Goal: Information Seeking & Learning: Learn about a topic

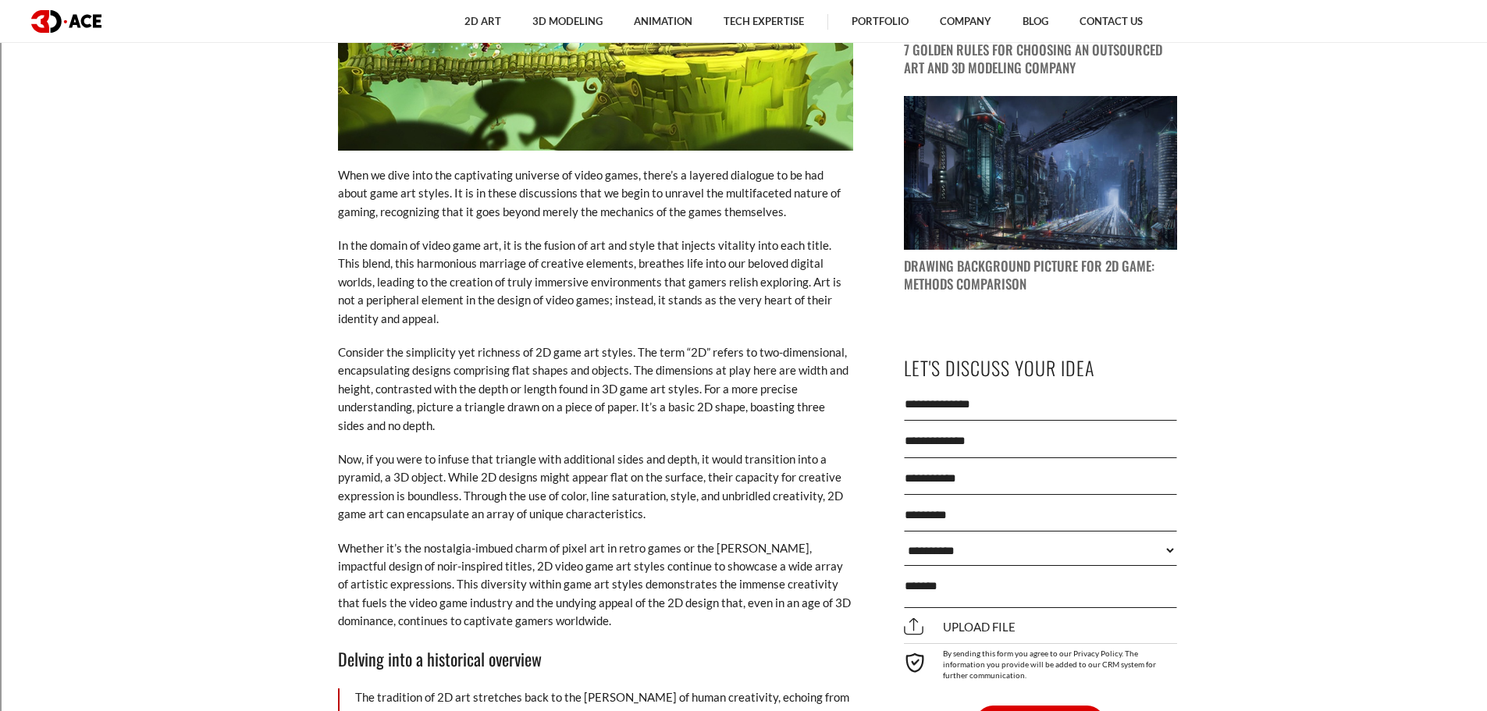
scroll to position [1640, 0]
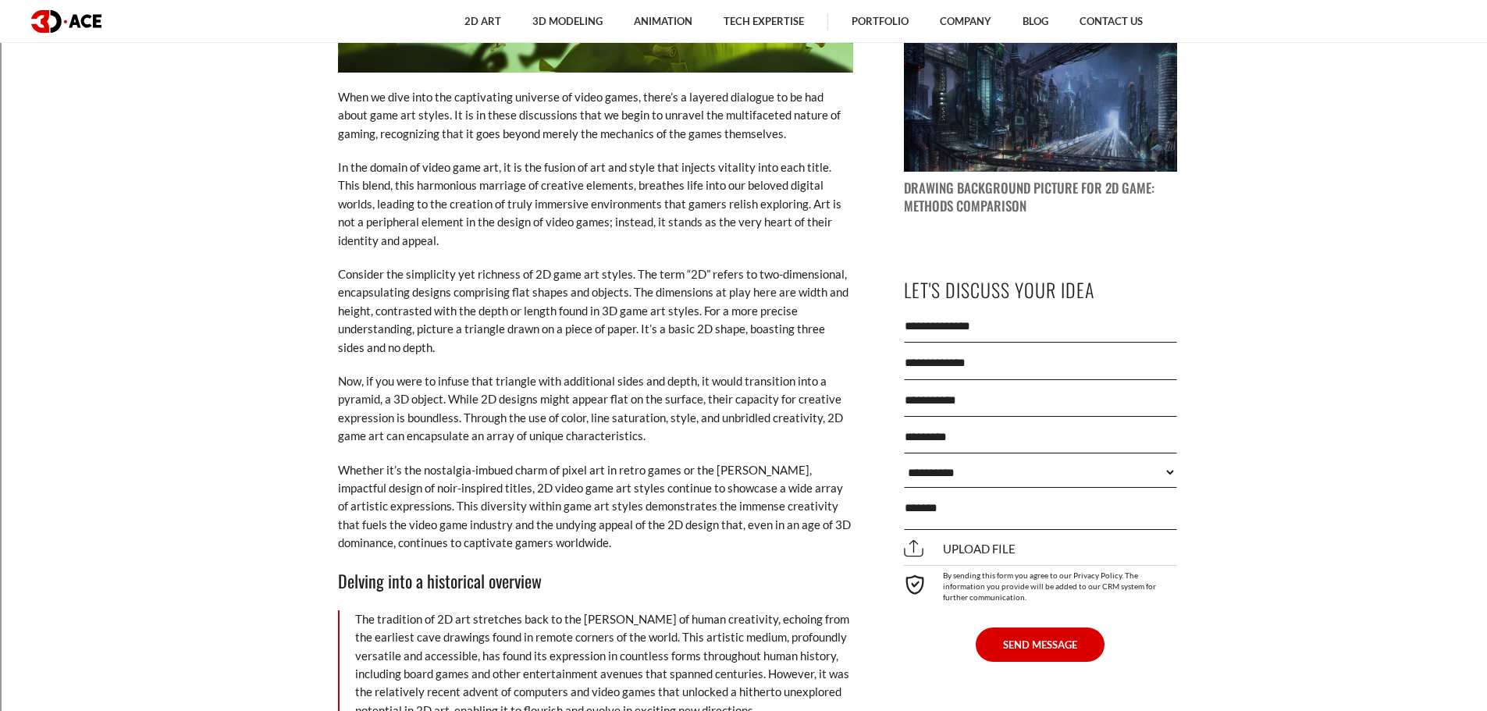
click at [386, 276] on p "Consider the simplicity yet richness of 2D game art styles. The term “2D” refer…" at bounding box center [595, 310] width 515 height 91
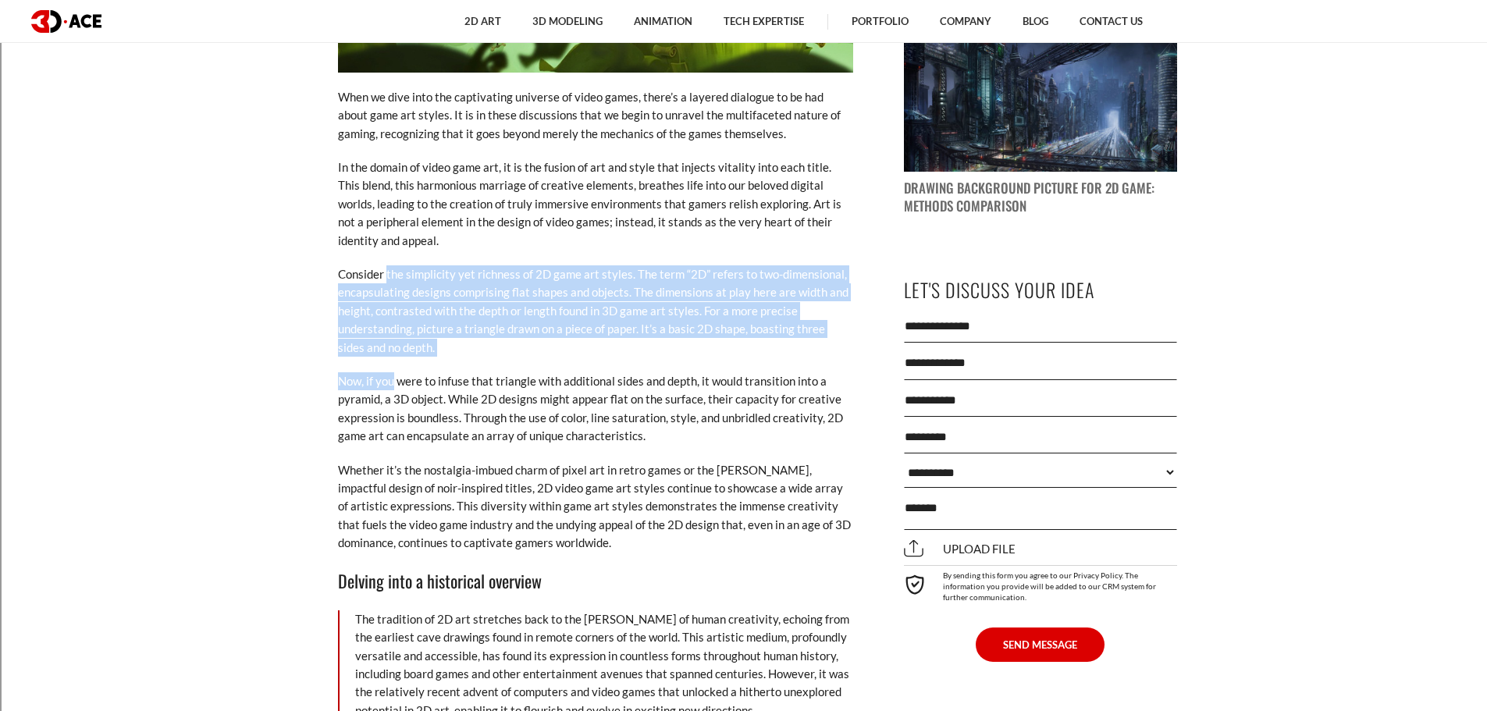
drag, startPoint x: 386, startPoint y: 289, endPoint x: 394, endPoint y: 358, distance: 69.9
drag, startPoint x: 348, startPoint y: 301, endPoint x: 486, endPoint y: 343, distance: 144.5
click at [486, 343] on p "Consider the simplicity yet richness of 2D game art styles. The term “2D” refer…" at bounding box center [595, 310] width 515 height 91
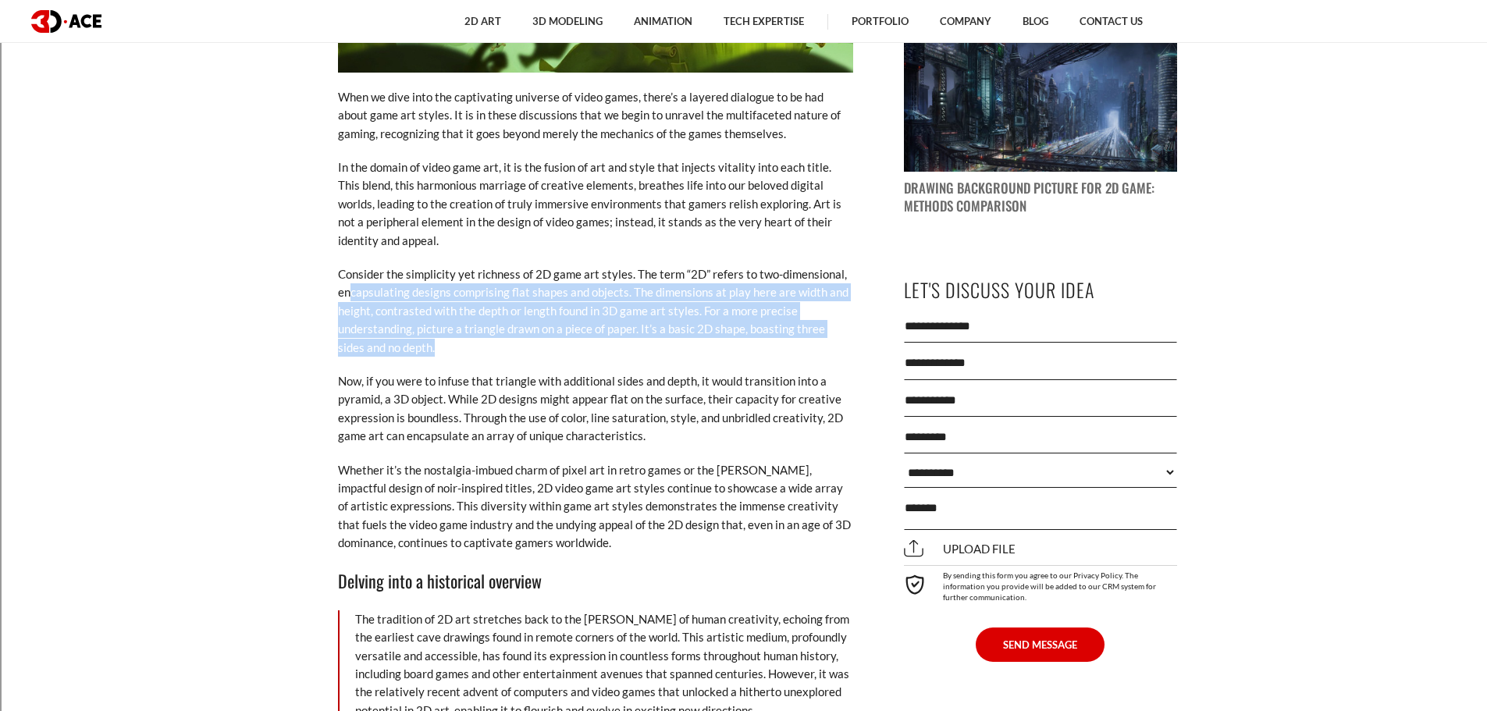
drag, startPoint x: 483, startPoint y: 348, endPoint x: 493, endPoint y: 351, distance: 10.6
click at [485, 350] on p "Consider the simplicity yet richness of 2D game art styles. The term “2D” refer…" at bounding box center [595, 310] width 515 height 91
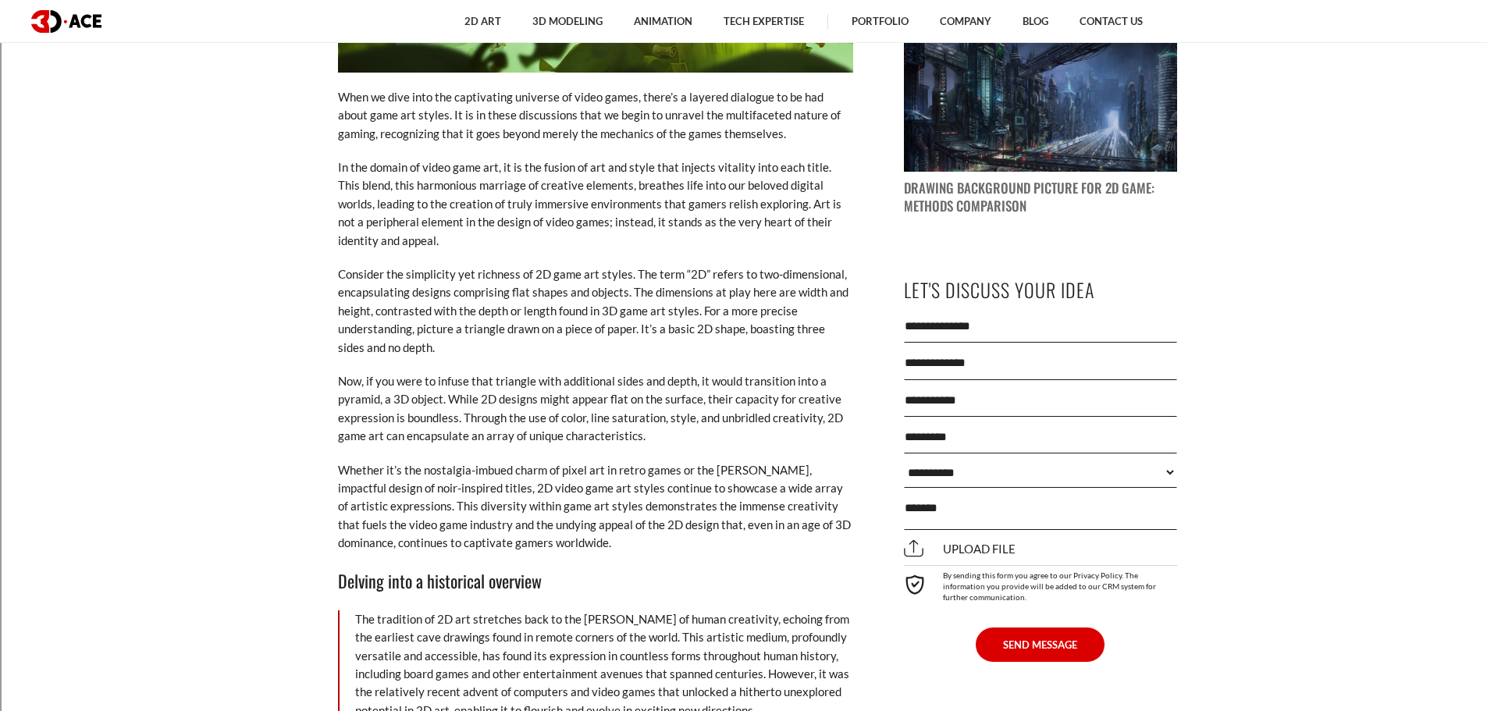
drag, startPoint x: 711, startPoint y: 305, endPoint x: 462, endPoint y: 319, distance: 249.5
click at [510, 355] on p "Consider the simplicity yet richness of 2D game art styles. The term “2D” refer…" at bounding box center [595, 310] width 515 height 91
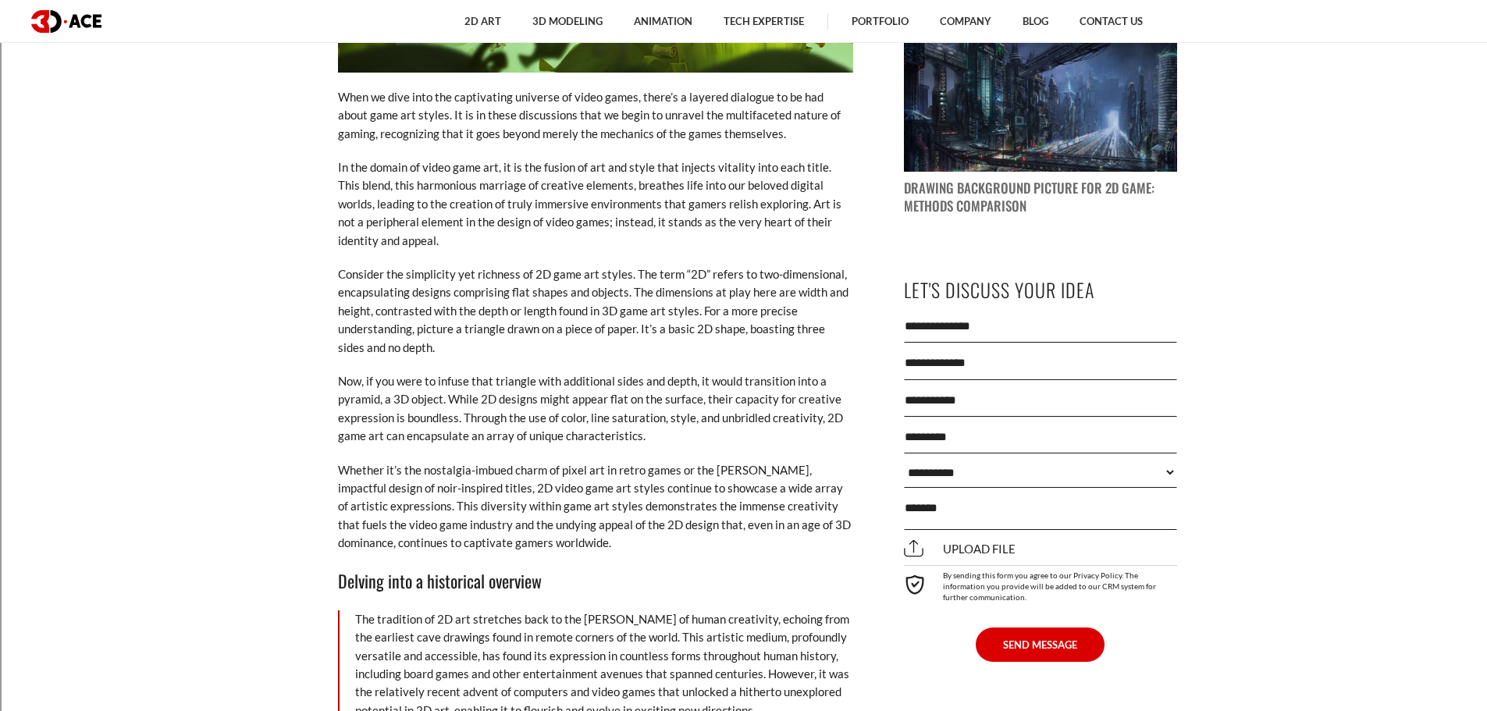
drag, startPoint x: 371, startPoint y: 275, endPoint x: 335, endPoint y: 223, distance: 63.5
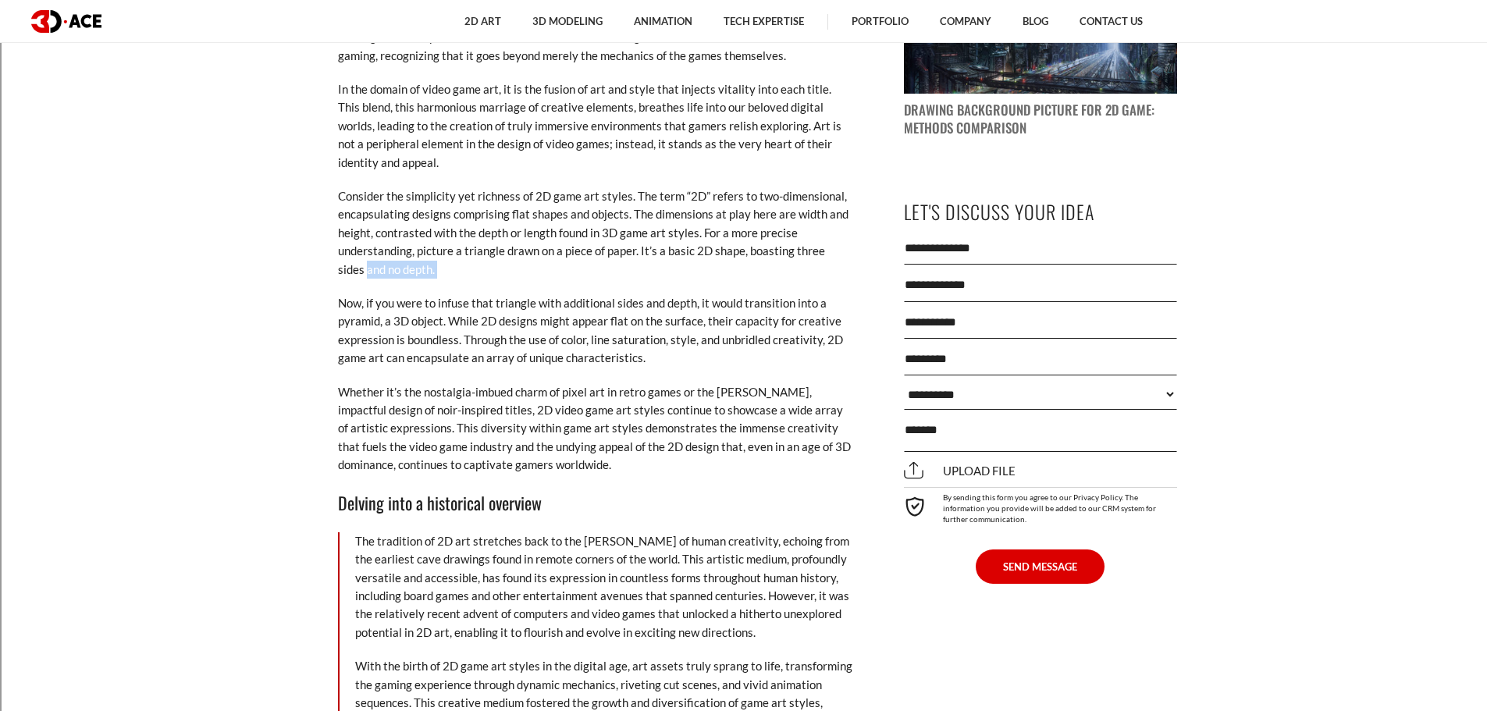
click at [511, 270] on p "Consider the simplicity yet richness of 2D game art styles. The term “2D” refer…" at bounding box center [595, 232] width 515 height 91
click at [353, 269] on p "Consider the simplicity yet richness of 2D game art styles. The term “2D” refer…" at bounding box center [595, 232] width 515 height 91
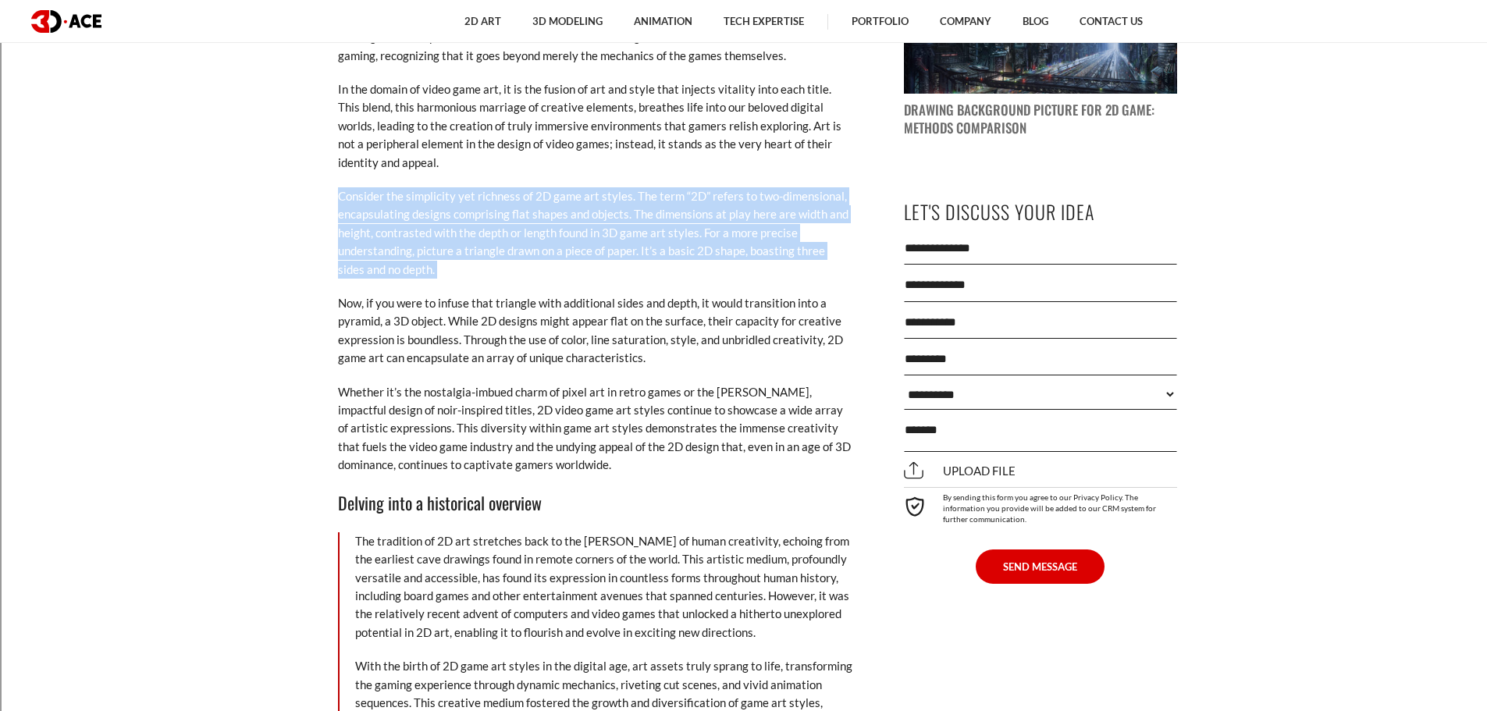
click at [353, 269] on p "Consider the simplicity yet richness of 2D game art styles. The term “2D” refer…" at bounding box center [595, 232] width 515 height 91
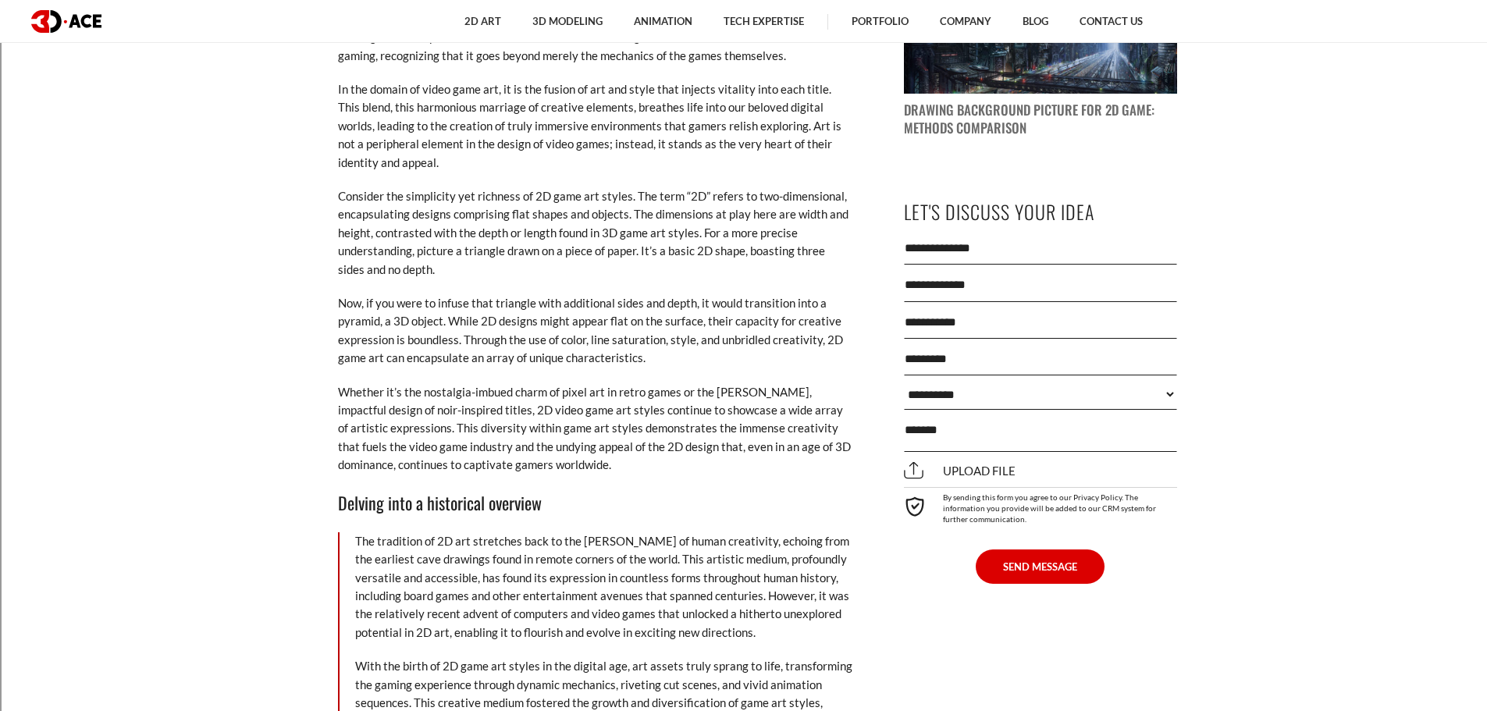
drag, startPoint x: 353, startPoint y: 269, endPoint x: 272, endPoint y: 76, distance: 210.0
